Goal: Answer question/provide support

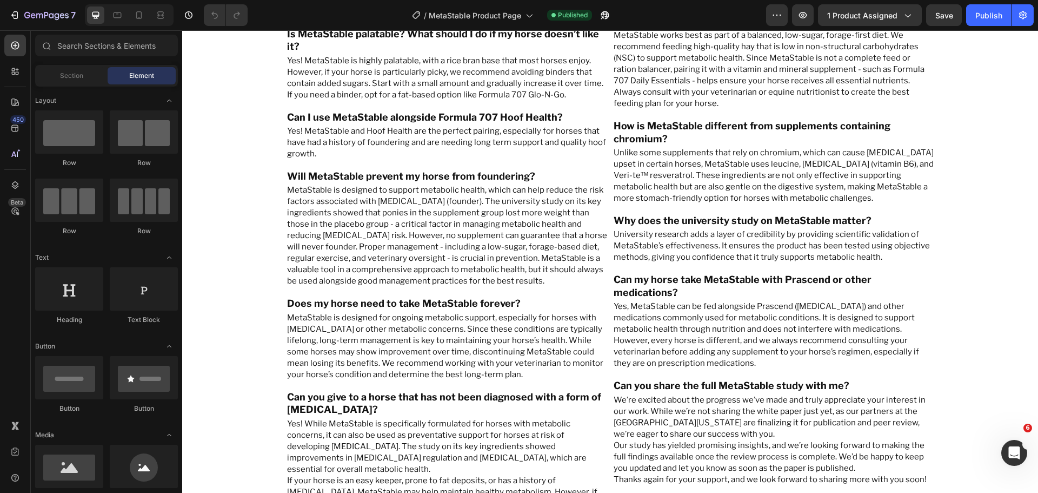
scroll to position [5211, 0]
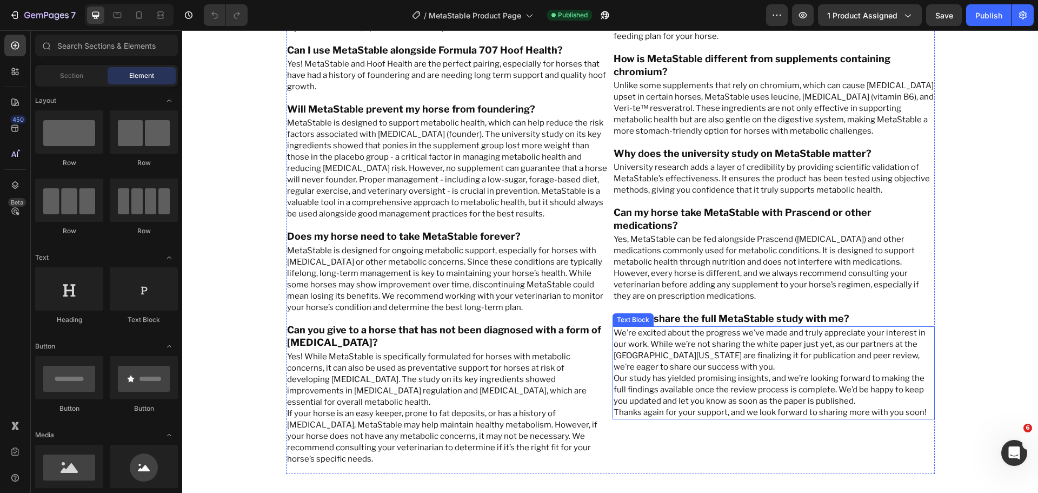
click at [680, 327] on p "We’re excited about the progress we’ve made and truly appreciate your interest …" at bounding box center [774, 349] width 320 height 45
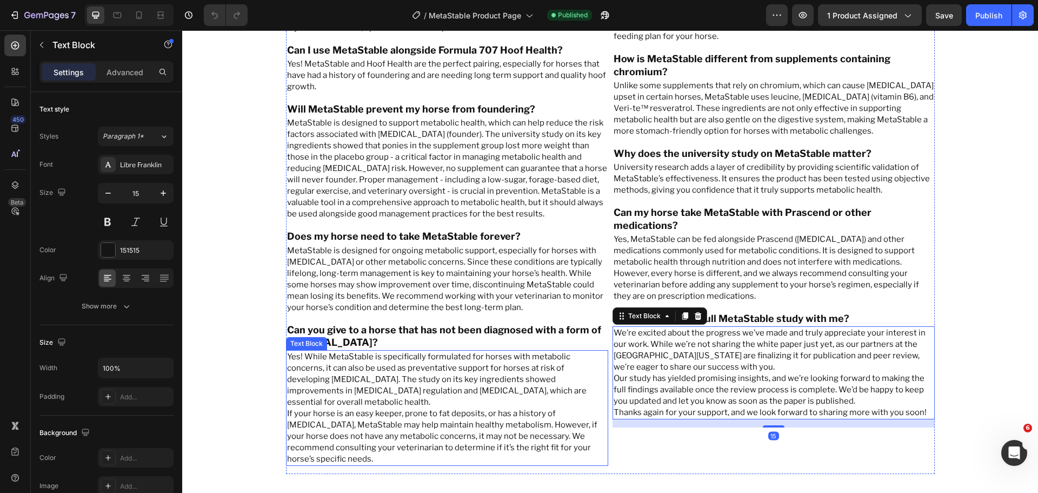
click at [448, 351] on p "Yes! While MetaStable is specifically formulated for horses with metabolic conc…" at bounding box center [447, 379] width 320 height 57
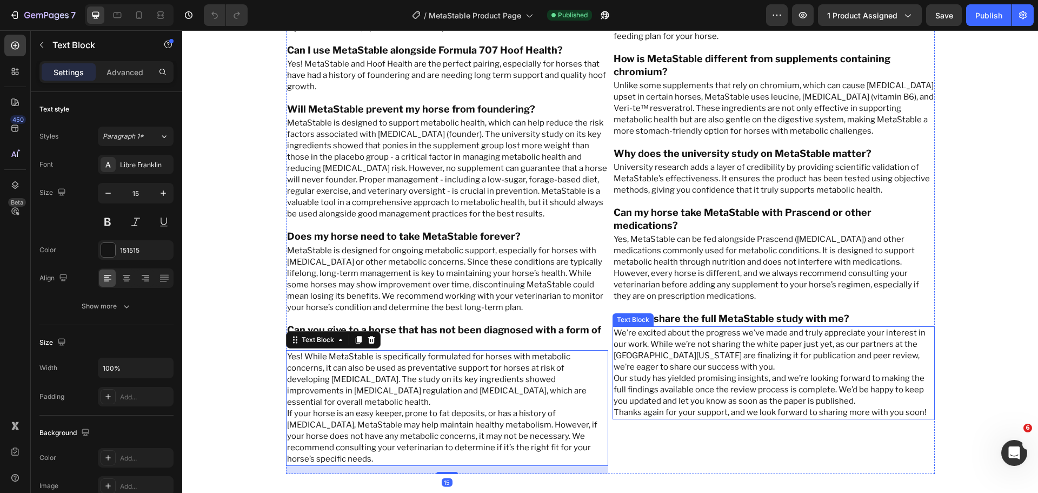
click at [700, 327] on p "We’re excited about the progress we’ve made and truly appreciate your interest …" at bounding box center [774, 349] width 320 height 45
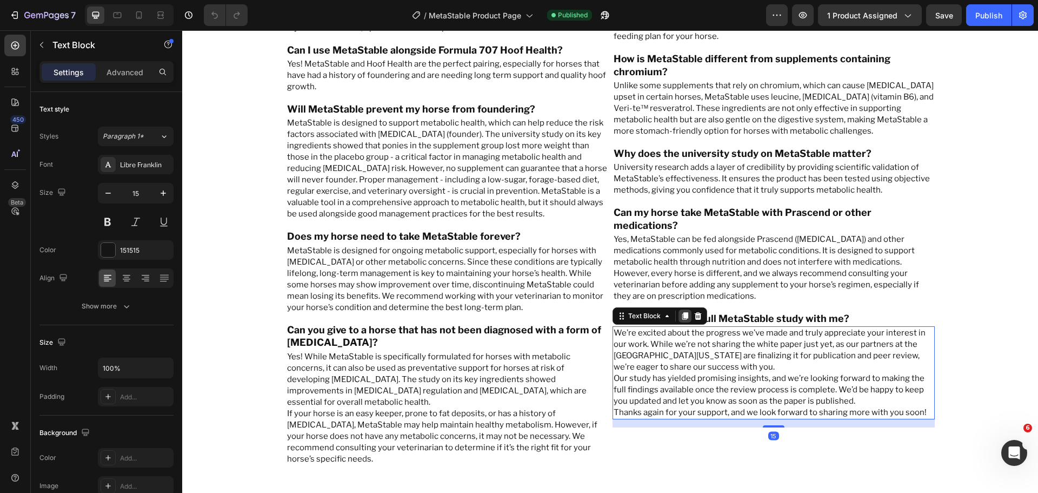
click at [681, 311] on icon at bounding box center [685, 315] width 9 height 9
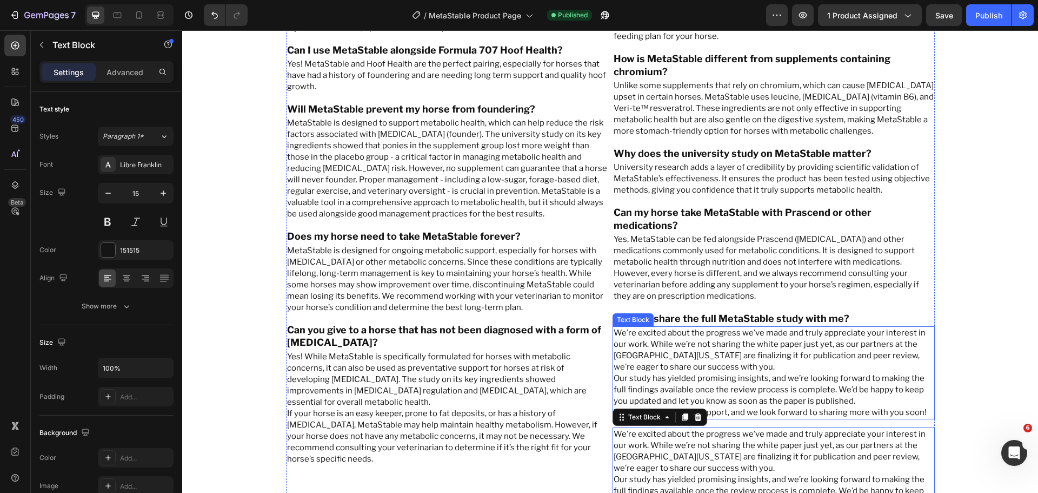
click at [714, 327] on p "We’re excited about the progress we’ve made and truly appreciate your interest …" at bounding box center [774, 349] width 320 height 45
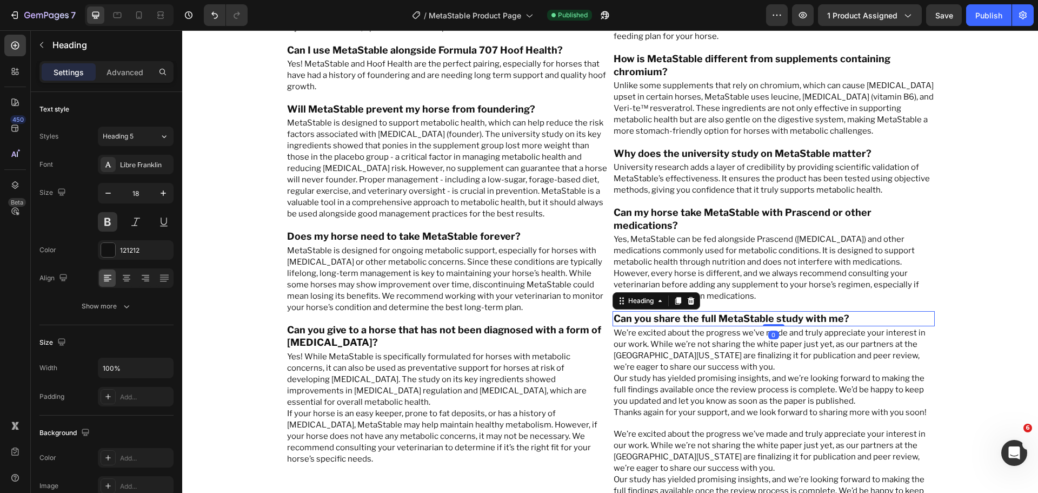
click at [730, 311] on h2 "Can you share the full MetaStable study with me?" at bounding box center [774, 318] width 322 height 15
click at [675, 297] on icon at bounding box center [678, 301] width 6 height 8
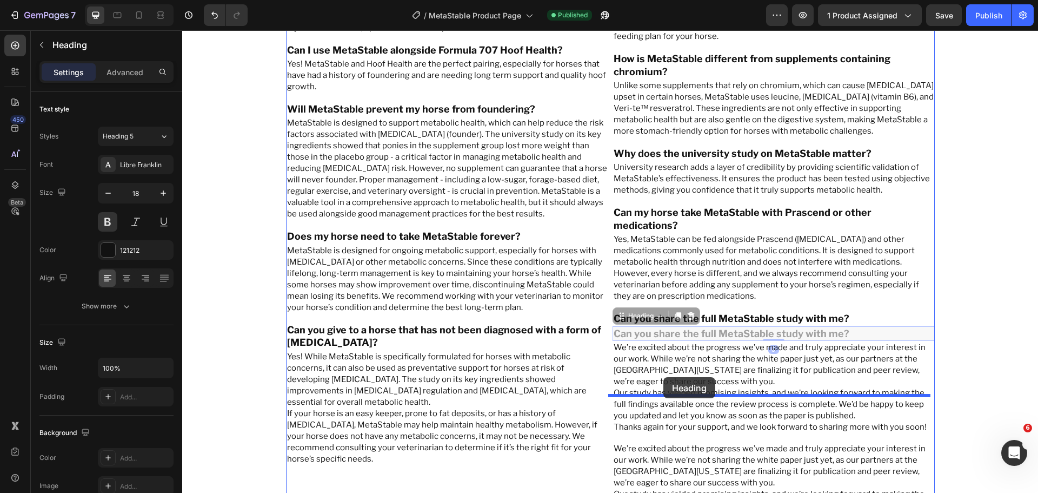
drag, startPoint x: 649, startPoint y: 268, endPoint x: 663, endPoint y: 377, distance: 109.6
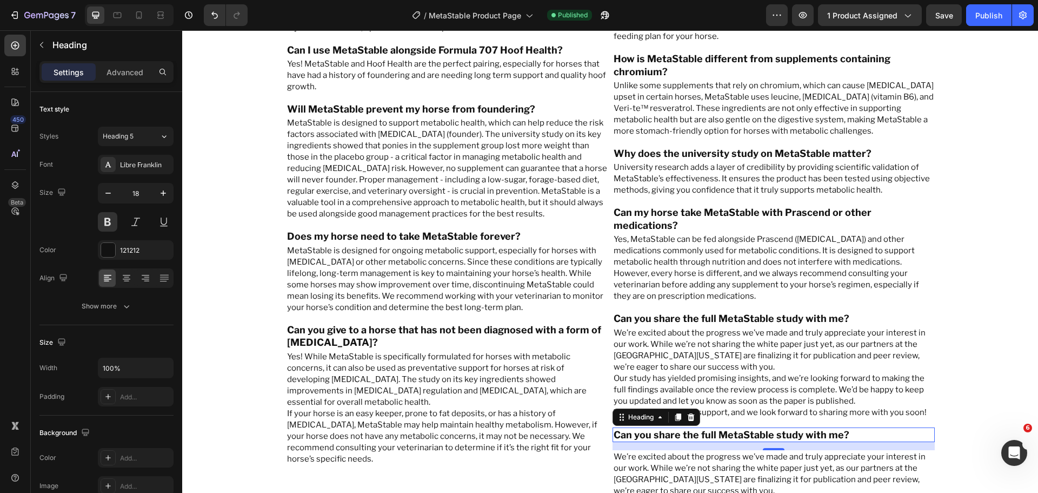
click at [700, 427] on h2 "Can you share the full MetaStable study with me?" at bounding box center [774, 434] width 322 height 15
click at [700, 428] on p "Can you share the full MetaStable study with me?" at bounding box center [774, 434] width 320 height 12
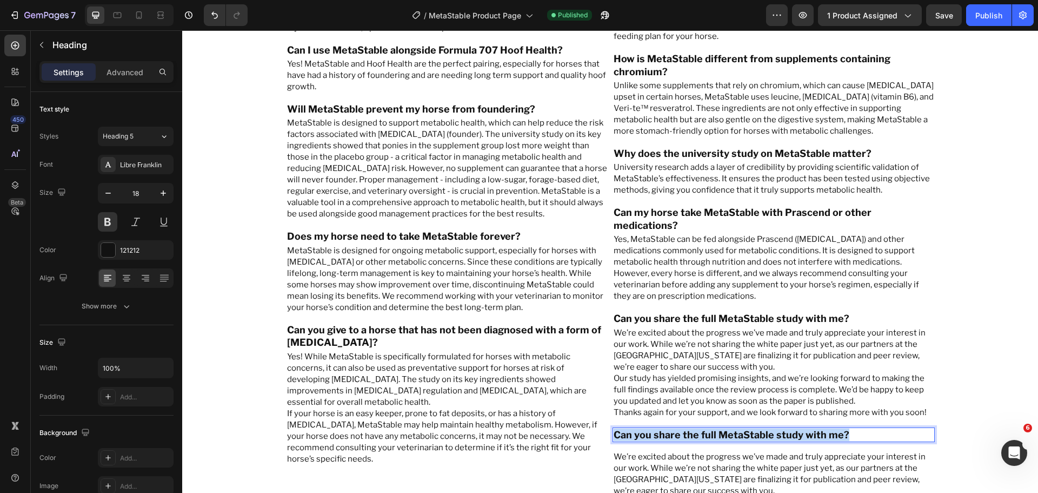
click at [700, 428] on p "Can you share the full MetaStable study with me?" at bounding box center [774, 434] width 320 height 12
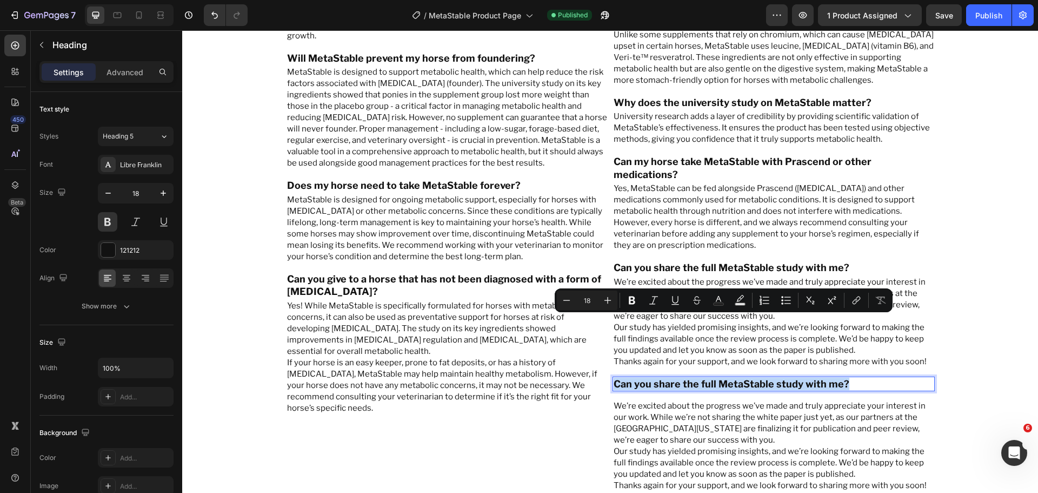
scroll to position [5319, 0]
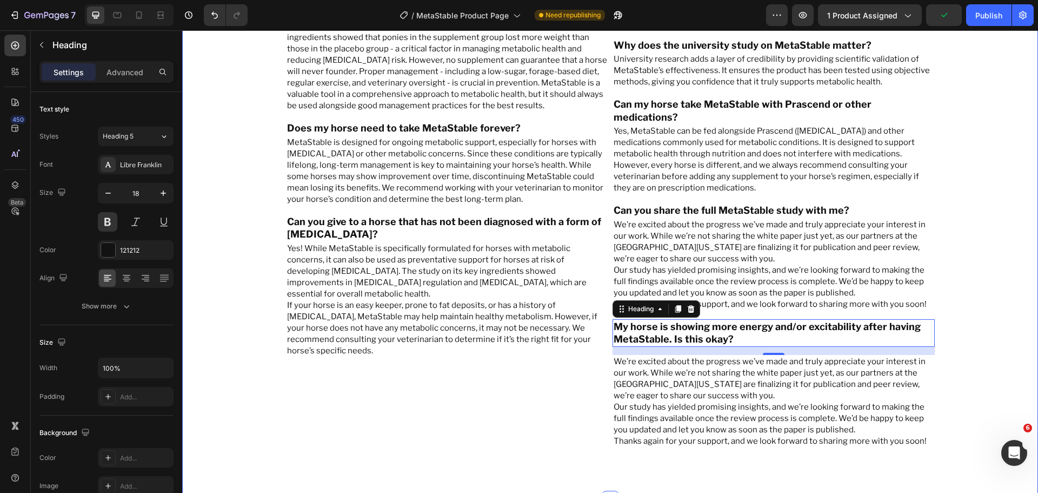
click at [713, 401] on p "Our study has yielded promising insights, and we’re looking forward to making t…" at bounding box center [774, 418] width 320 height 34
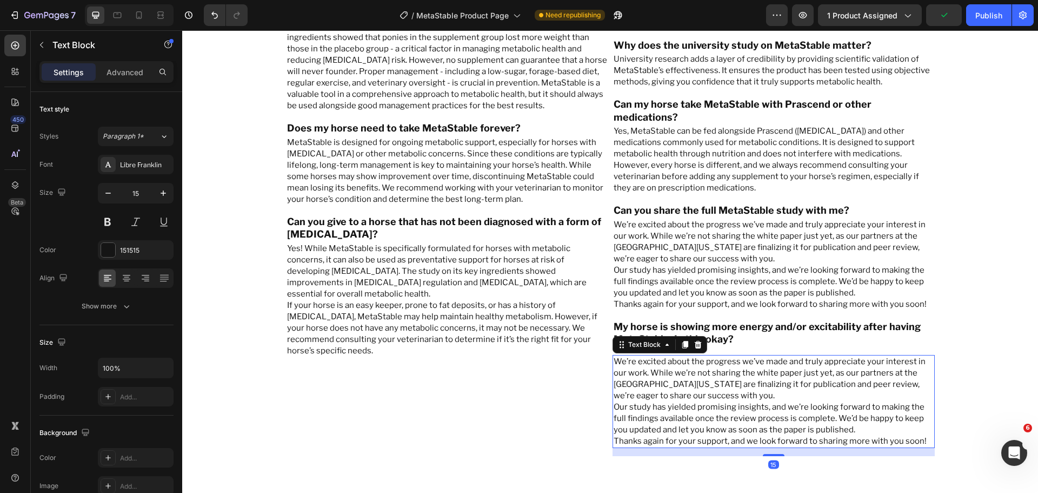
click at [713, 401] on p "Our study has yielded promising insights, and we’re looking forward to making t…" at bounding box center [774, 418] width 320 height 34
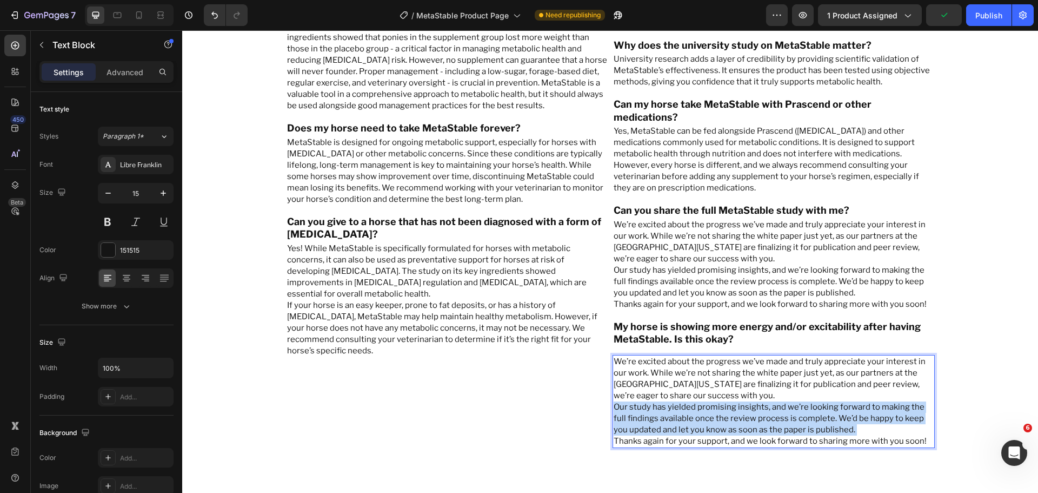
click at [713, 401] on p "Our study has yielded promising insights, and we’re looking forward to making t…" at bounding box center [774, 418] width 320 height 34
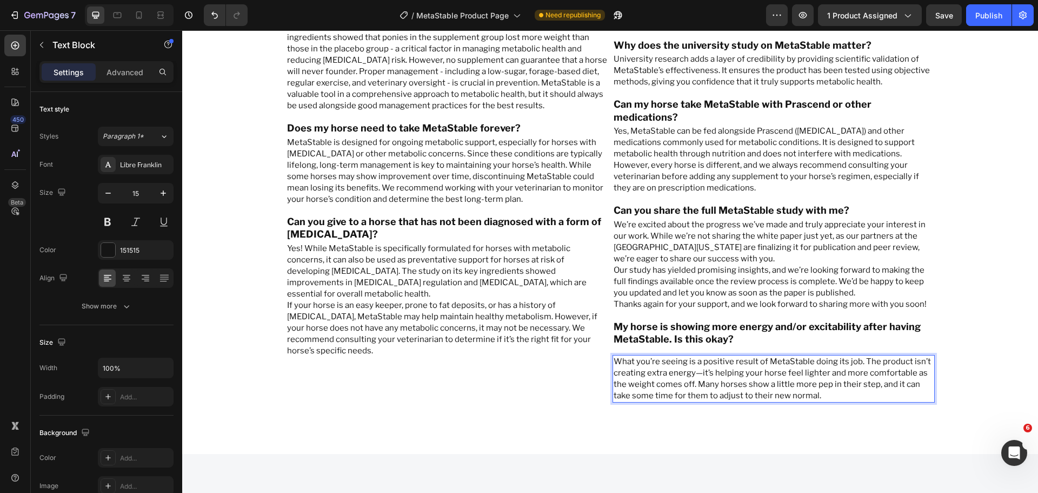
click at [688, 356] on p "What you’re seeing is a positive result of MetaStable doing its job. The produc…" at bounding box center [774, 378] width 320 height 45
click at [694, 356] on p "What you’re seeing is a positive result of MetaStable doing its job. The produc…" at bounding box center [774, 378] width 320 height 45
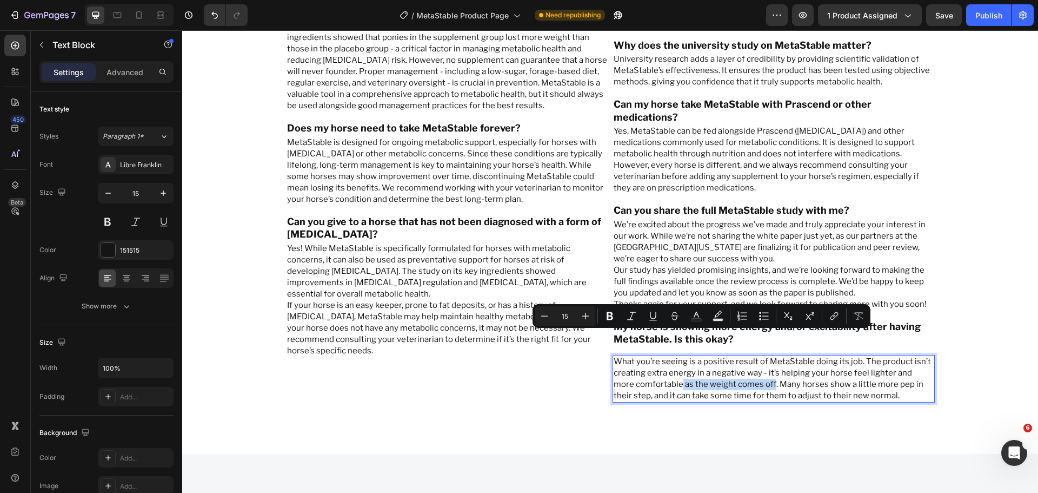
drag, startPoint x: 655, startPoint y: 335, endPoint x: 747, endPoint y: 342, distance: 92.7
click at [747, 356] on p "What you’re seeing is a positive result of MetaStable doing its job. The produc…" at bounding box center [774, 378] width 320 height 45
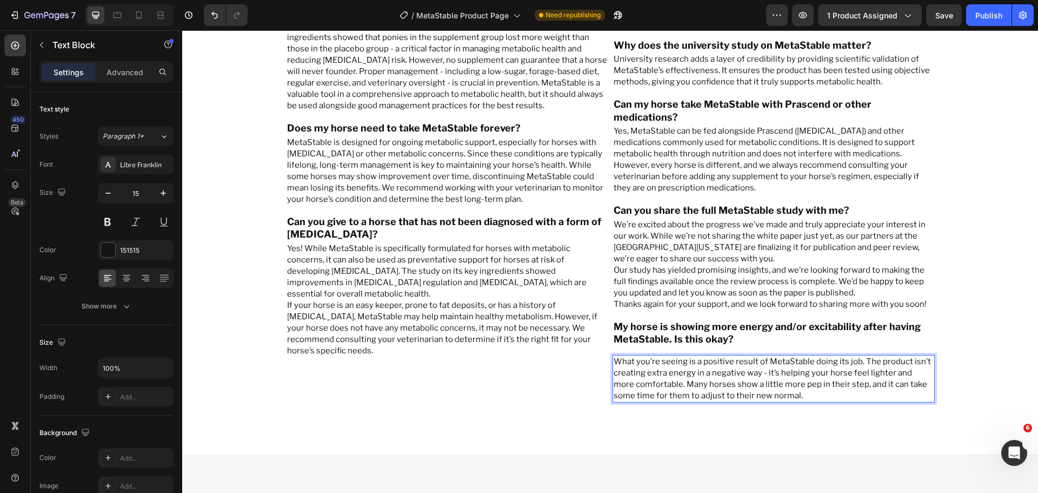
click at [869, 356] on p "What you’re seeing is a positive result of MetaStable doing its job. The produc…" at bounding box center [774, 378] width 320 height 45
click at [841, 356] on p "What you’re seeing is a positive result of MetaStable doing its job. The produc…" at bounding box center [774, 378] width 320 height 45
click at [974, 14] on button "Publish" at bounding box center [988, 15] width 45 height 22
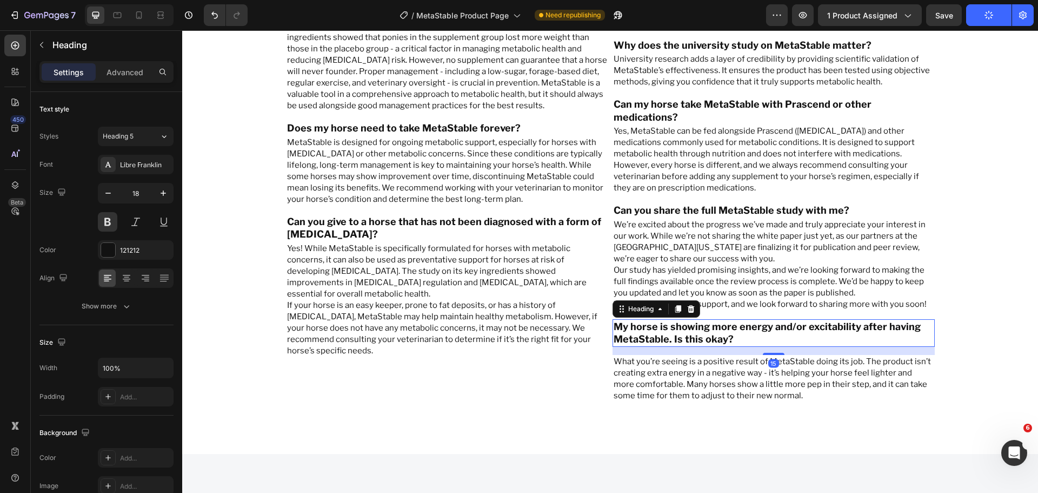
click at [755, 320] on p "My horse is showing more energy and/or excitability after having MetaStable. Is…" at bounding box center [774, 332] width 320 height 25
drag, startPoint x: 765, startPoint y: 304, endPoint x: 760, endPoint y: 268, distance: 36.5
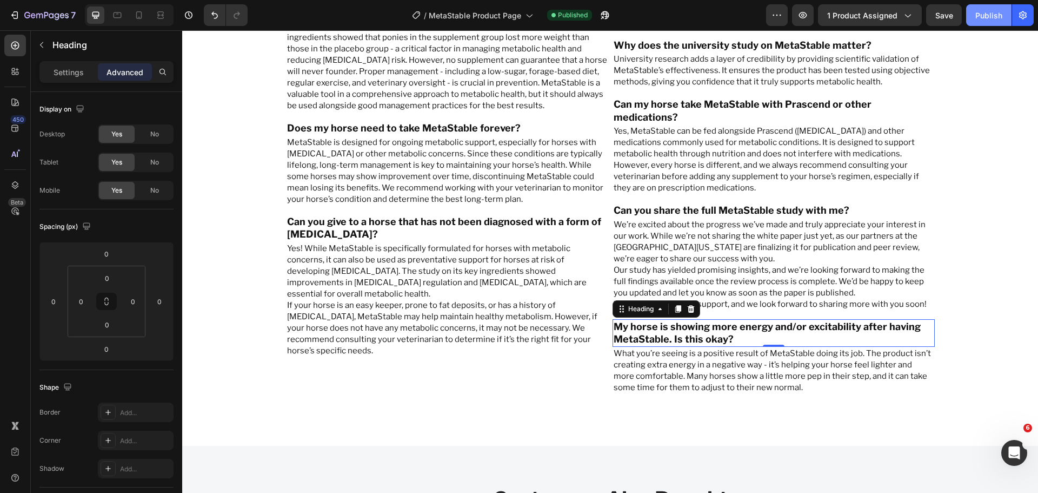
click at [980, 13] on div "Publish" at bounding box center [988, 15] width 27 height 11
